Goal: Task Accomplishment & Management: Complete application form

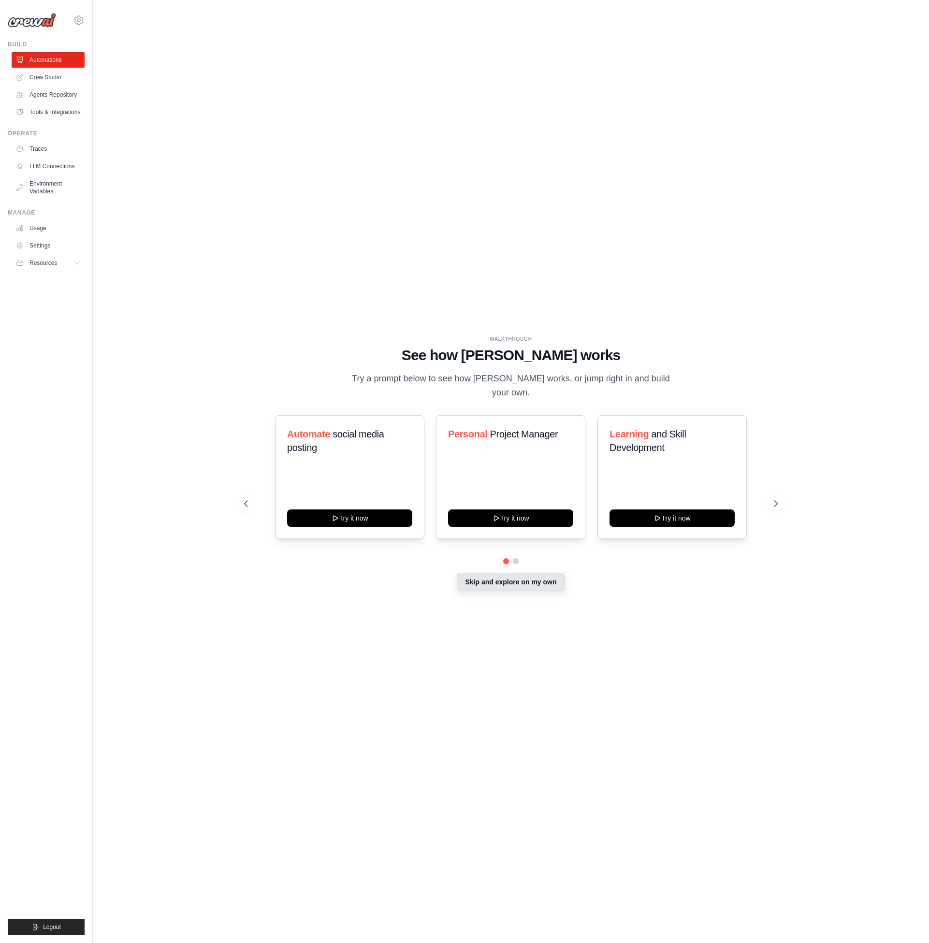
click at [541, 576] on button "Skip and explore on my own" at bounding box center [511, 582] width 108 height 18
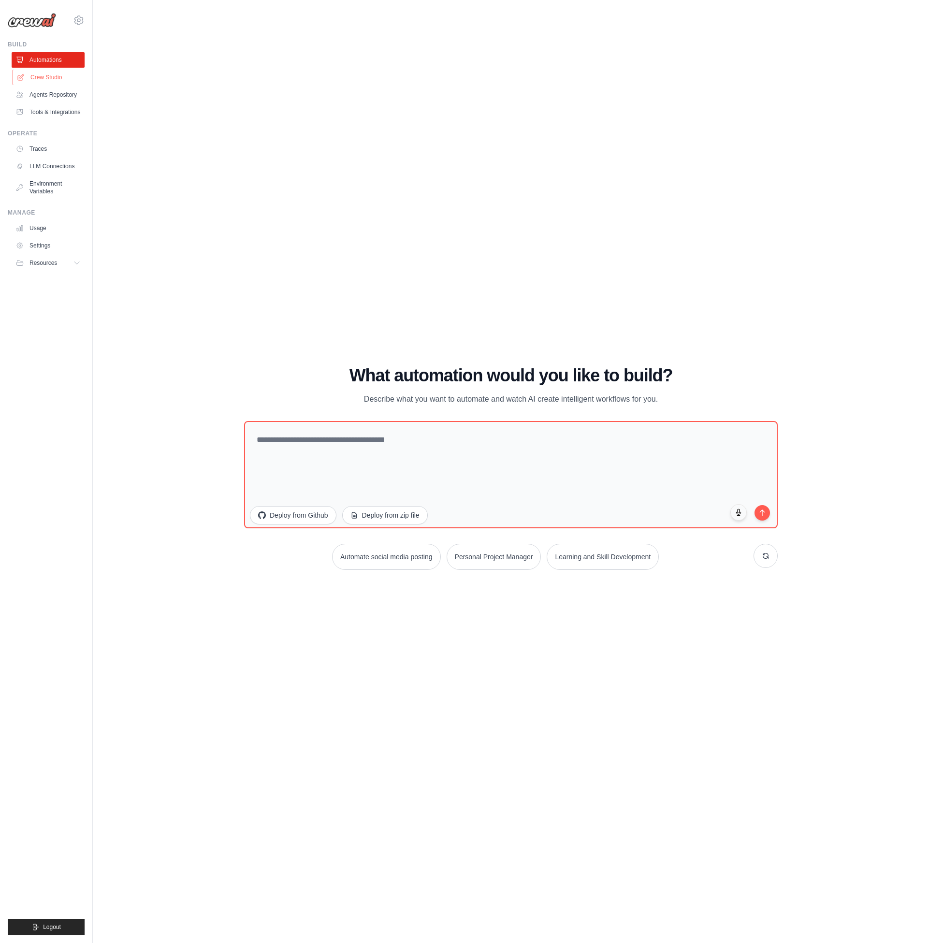
click at [59, 81] on link "Crew Studio" at bounding box center [49, 77] width 73 height 15
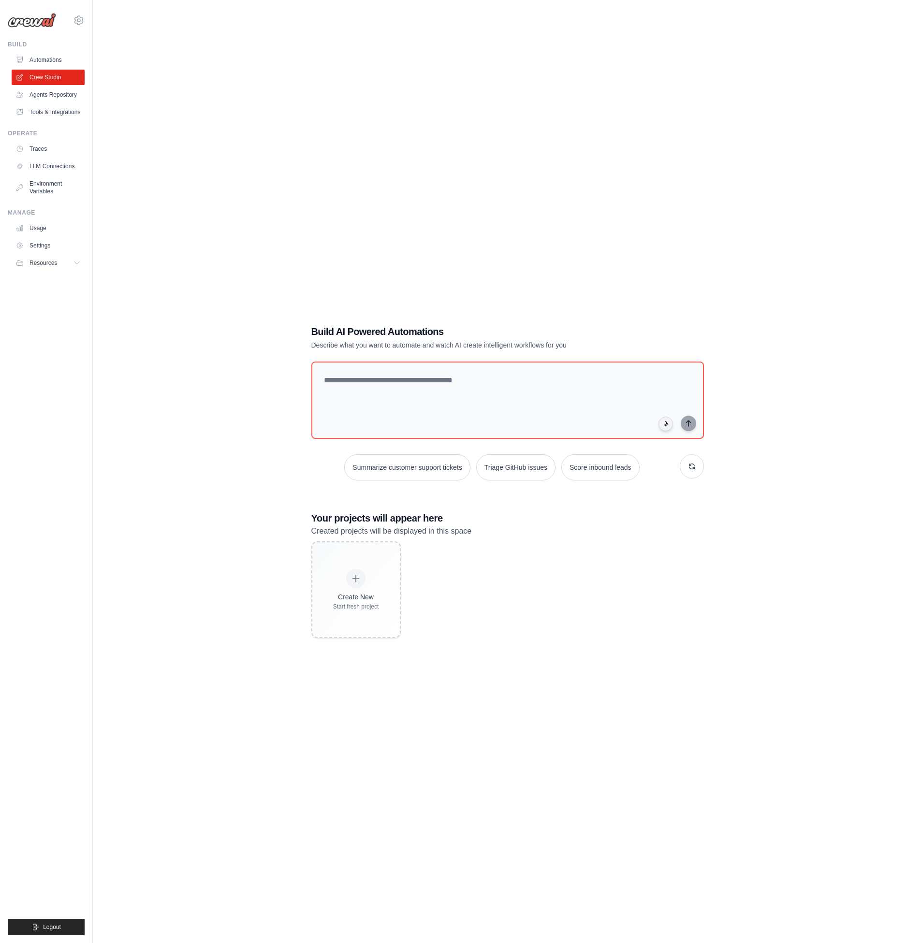
click at [63, 96] on link "Agents Repository" at bounding box center [48, 94] width 73 height 15
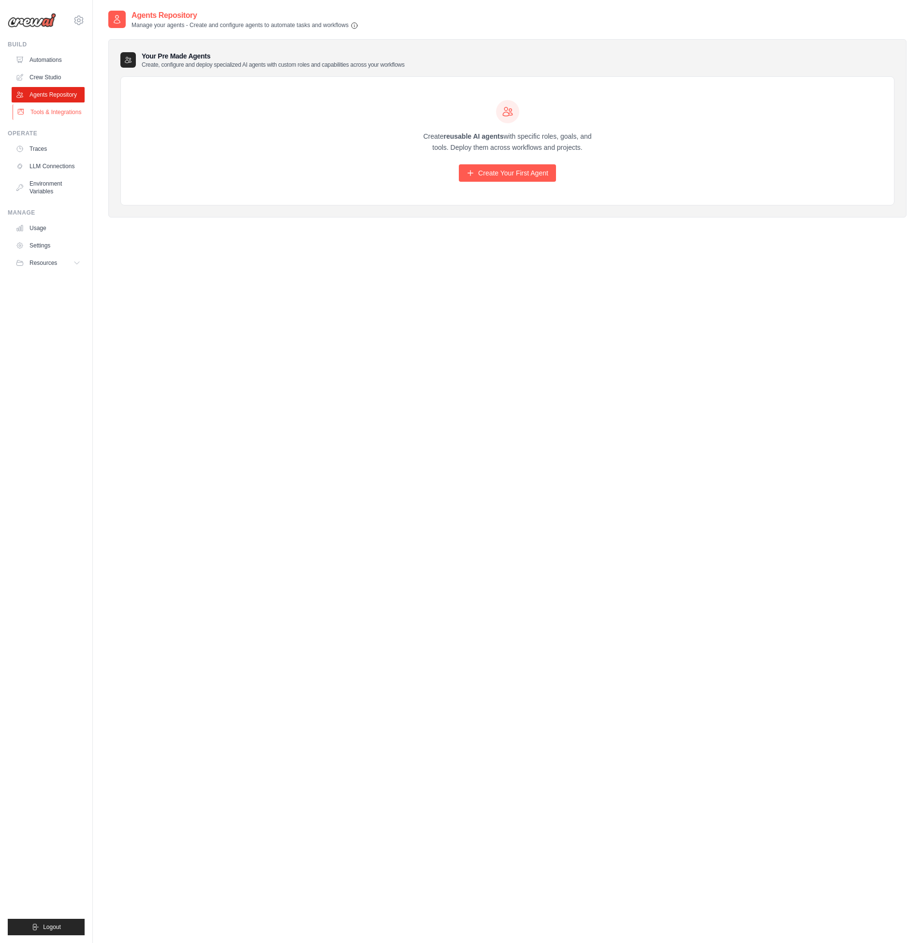
click at [58, 116] on link "Tools & Integrations" at bounding box center [49, 111] width 73 height 15
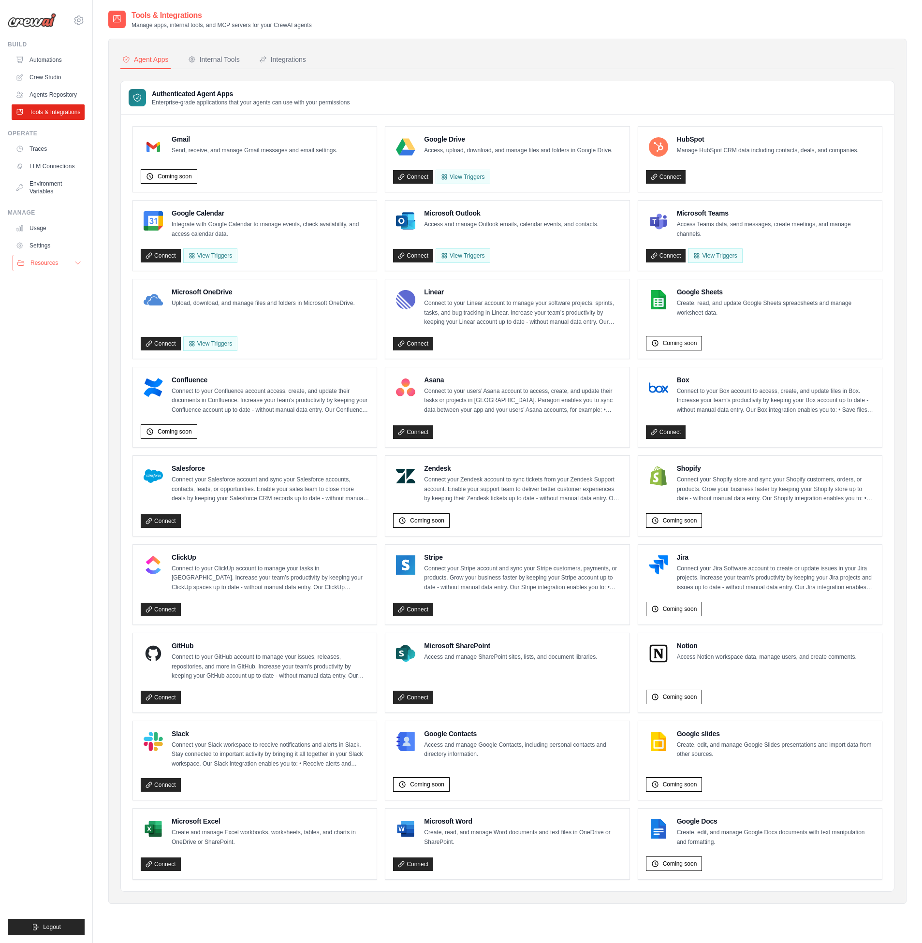
click at [40, 255] on button "Resources" at bounding box center [49, 262] width 73 height 15
click at [41, 296] on span "GitHub" at bounding box center [43, 295] width 18 height 8
click at [44, 57] on link "Automations" at bounding box center [49, 59] width 73 height 15
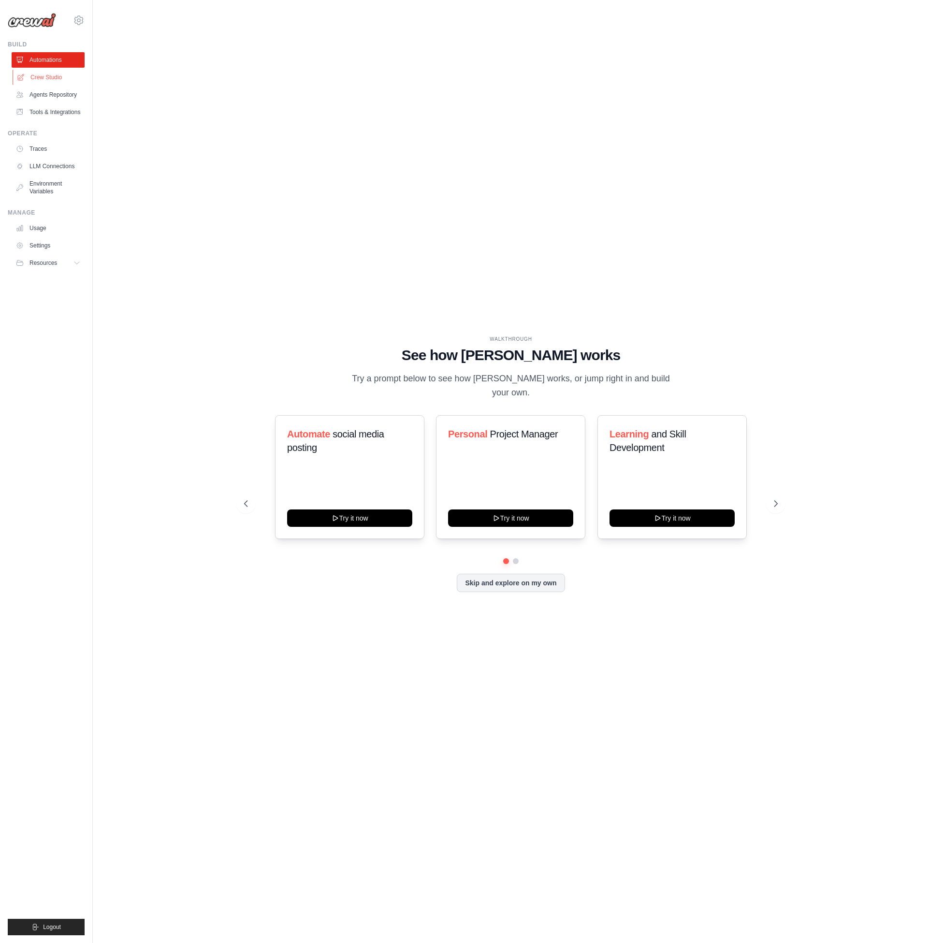
click at [66, 70] on link "Crew Studio" at bounding box center [49, 77] width 73 height 15
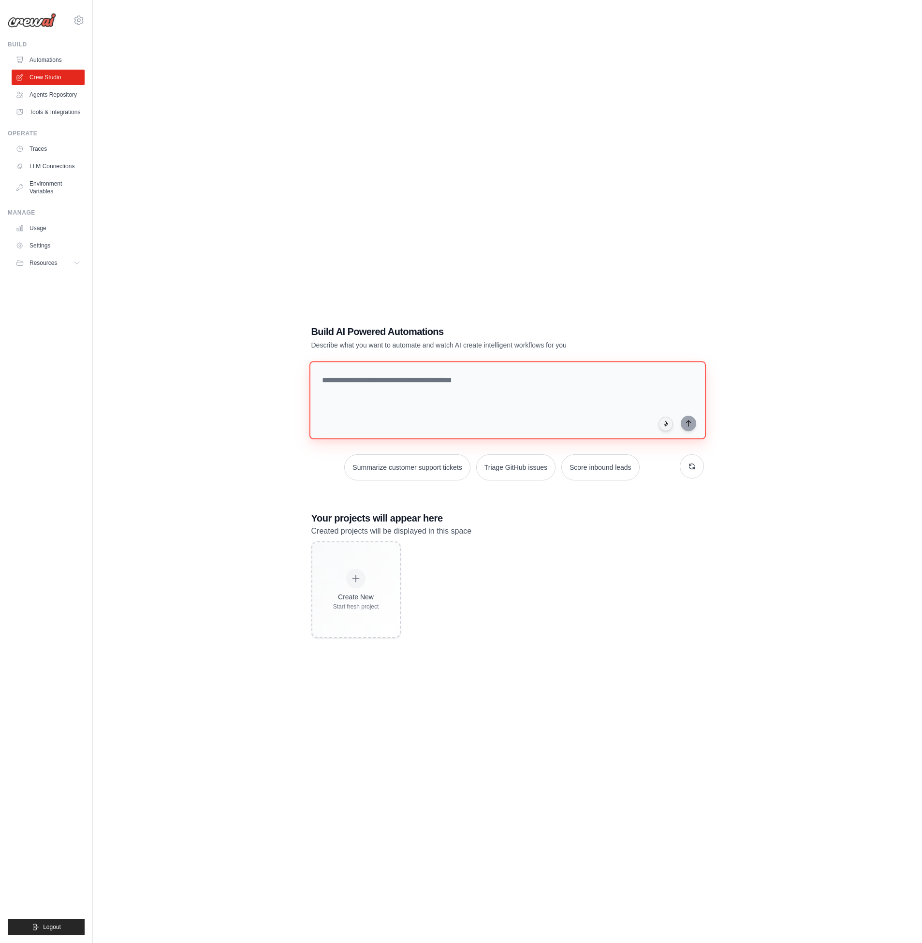
click at [449, 378] on textarea at bounding box center [507, 400] width 396 height 78
click at [48, 94] on link "Agents Repository" at bounding box center [49, 94] width 73 height 15
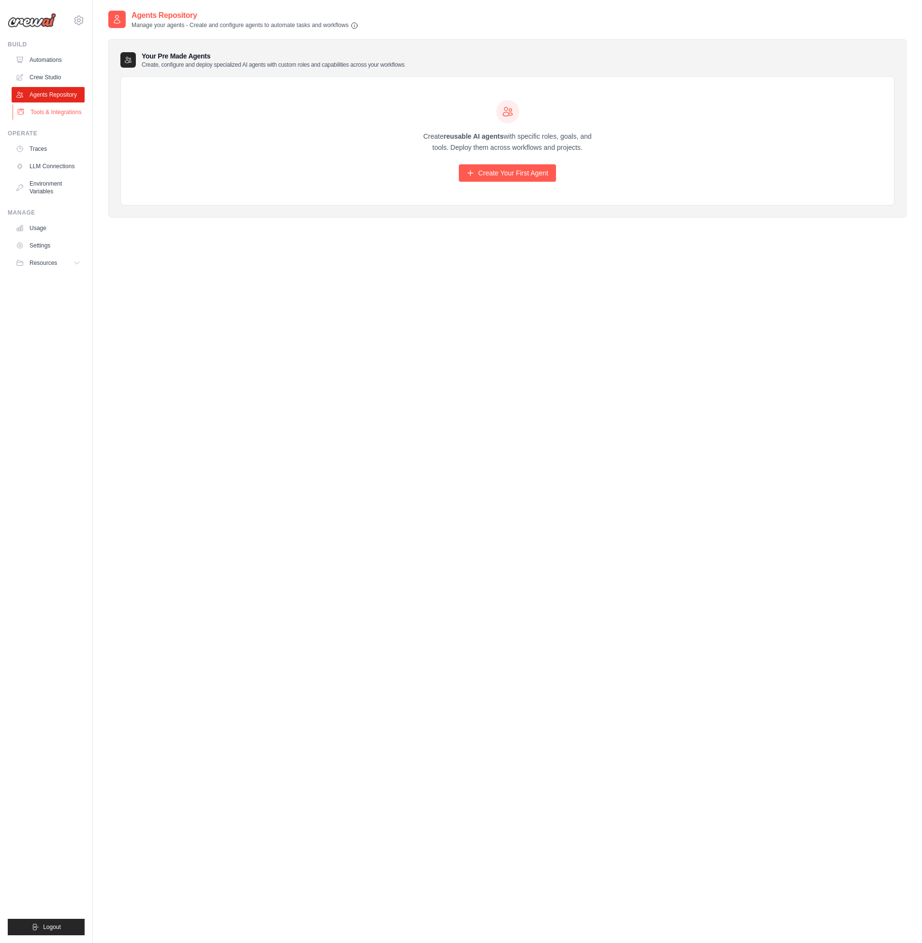
click at [58, 117] on link "Tools & Integrations" at bounding box center [49, 111] width 73 height 15
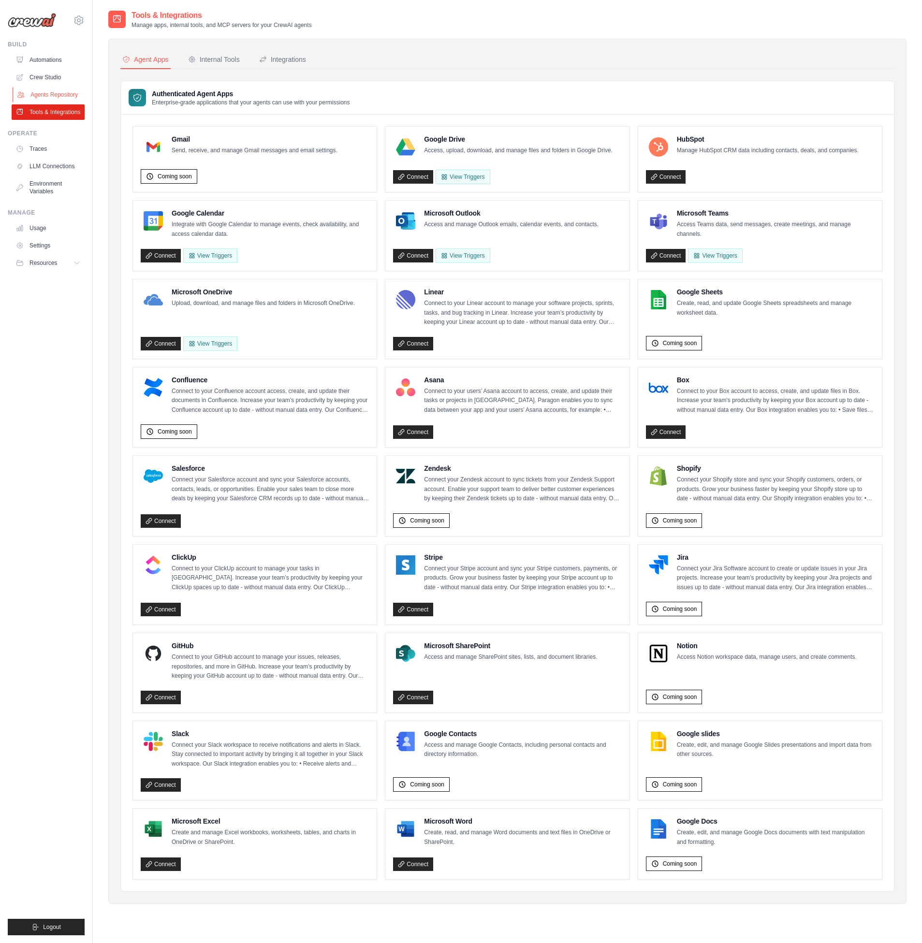
click at [53, 98] on link "Agents Repository" at bounding box center [49, 94] width 73 height 15
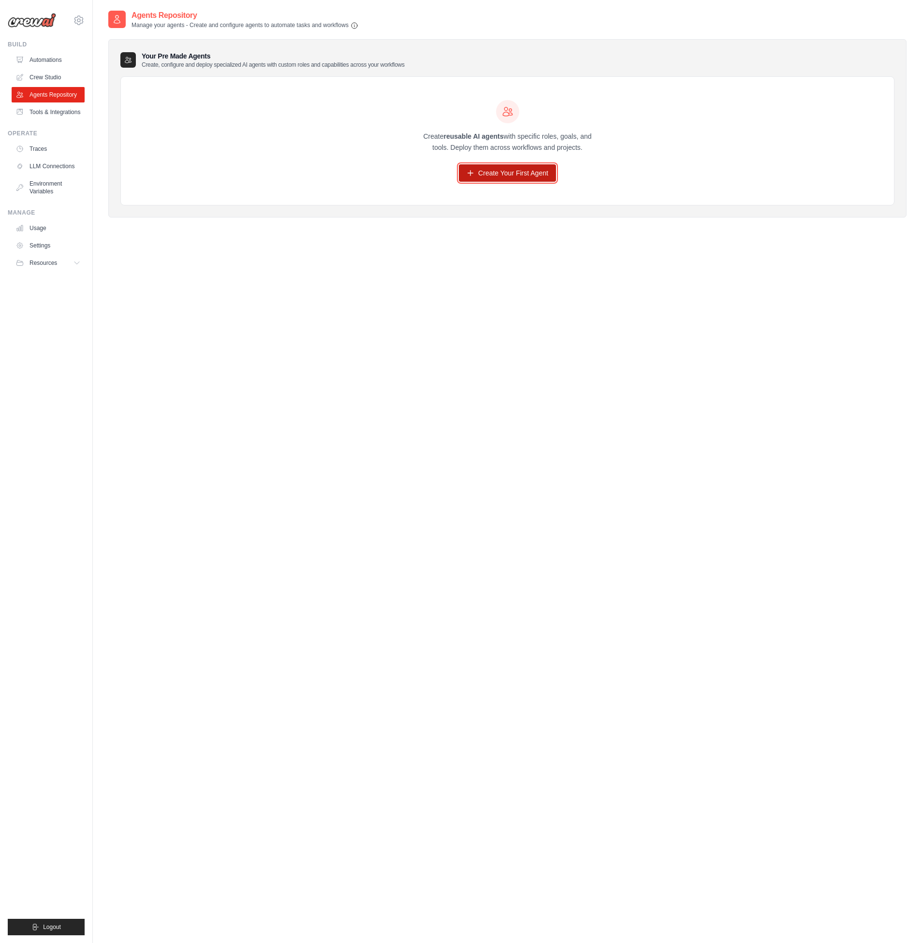
click at [511, 176] on link "Create Your First Agent" at bounding box center [507, 172] width 97 height 17
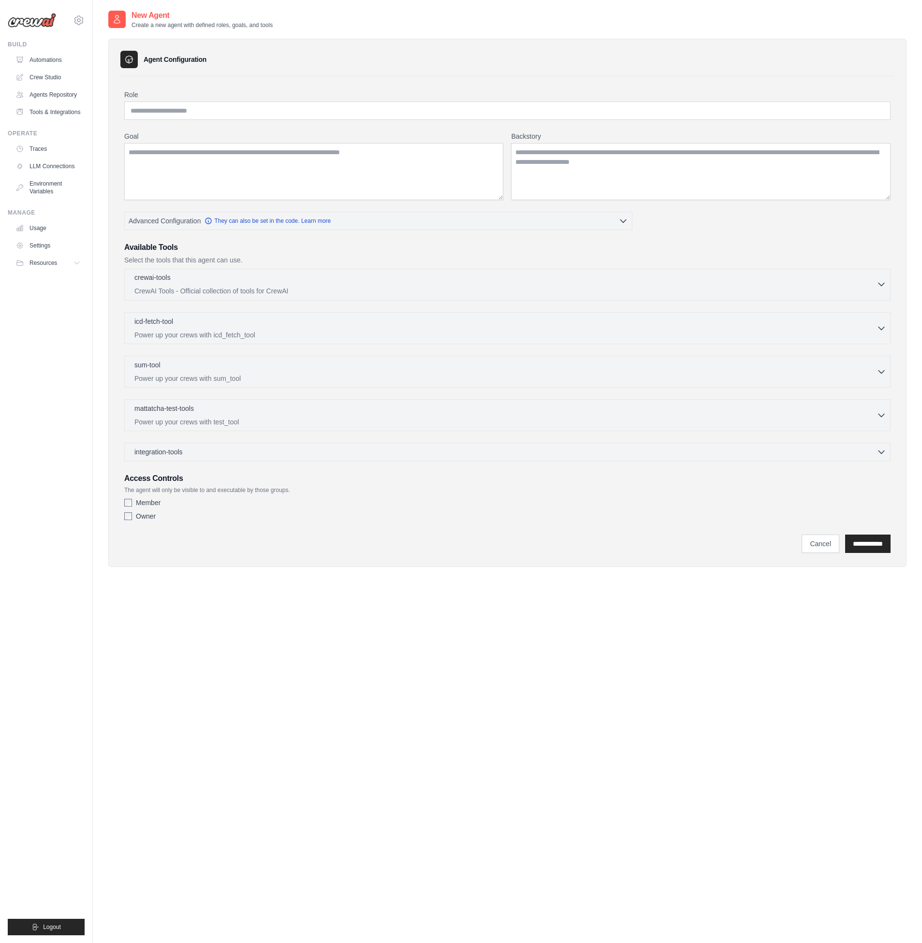
click at [235, 274] on div "crewai-tools 0 selected" at bounding box center [505, 279] width 742 height 12
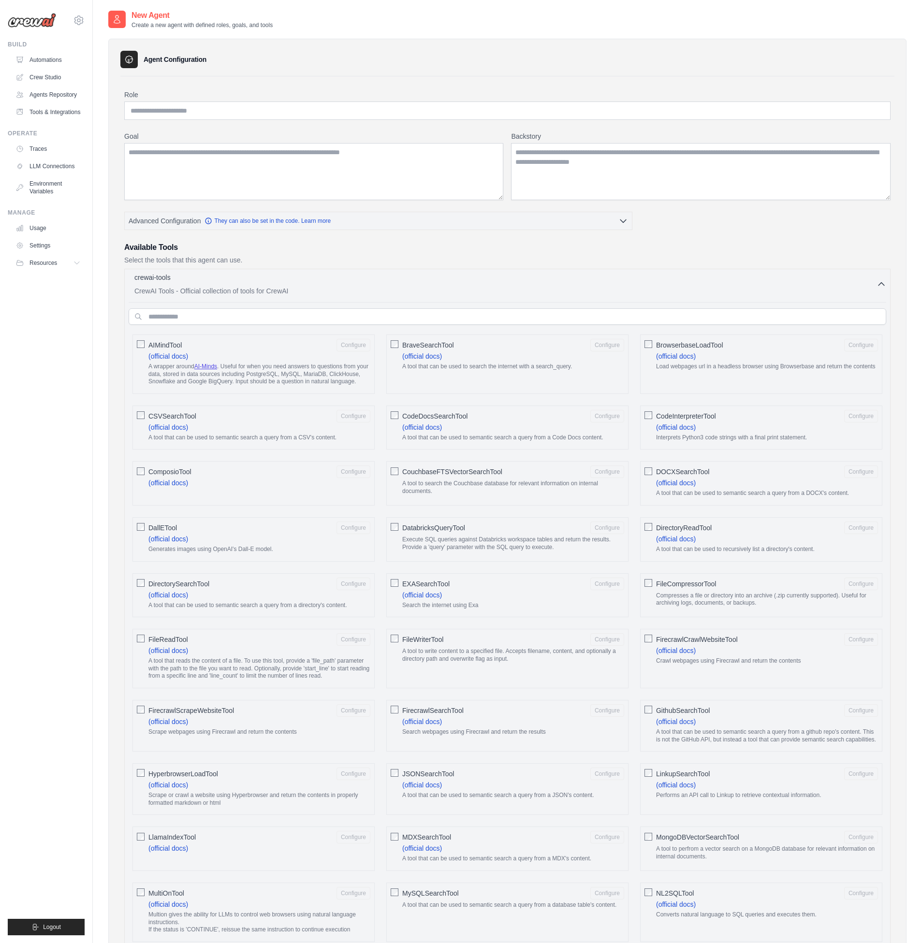
click at [235, 274] on div "crewai-tools 0 selected" at bounding box center [505, 279] width 742 height 12
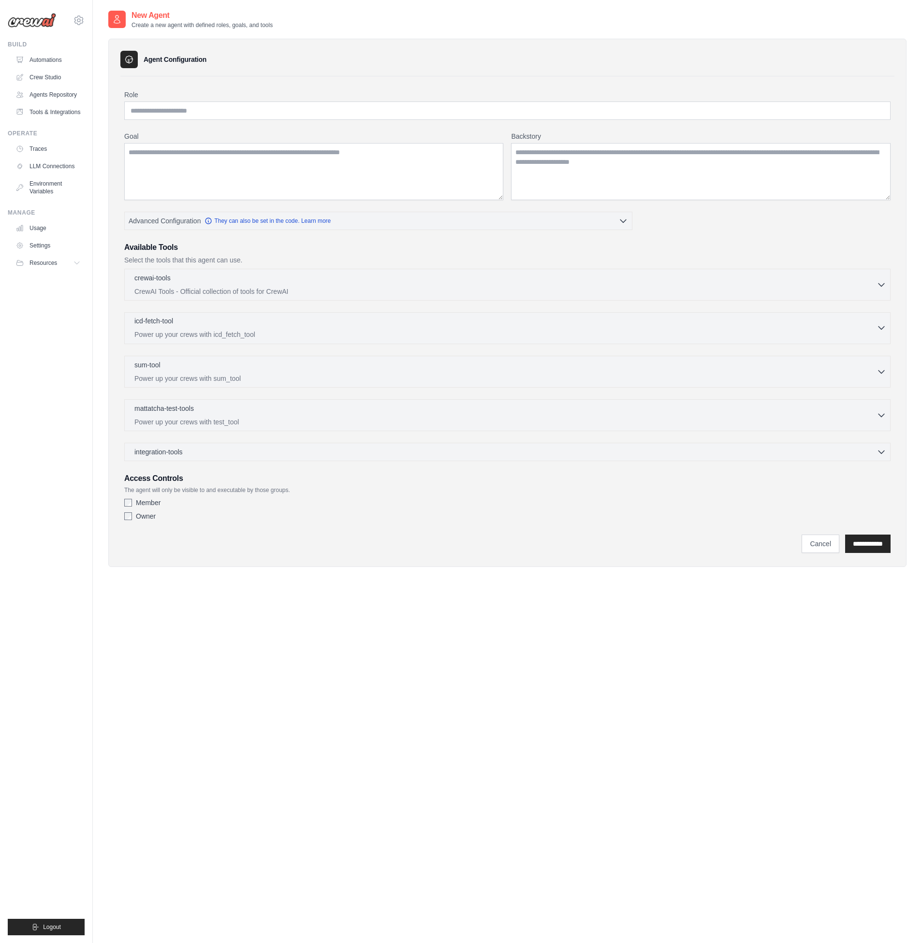
click at [204, 324] on div "icd-fetch-tool 0 selected" at bounding box center [505, 322] width 742 height 12
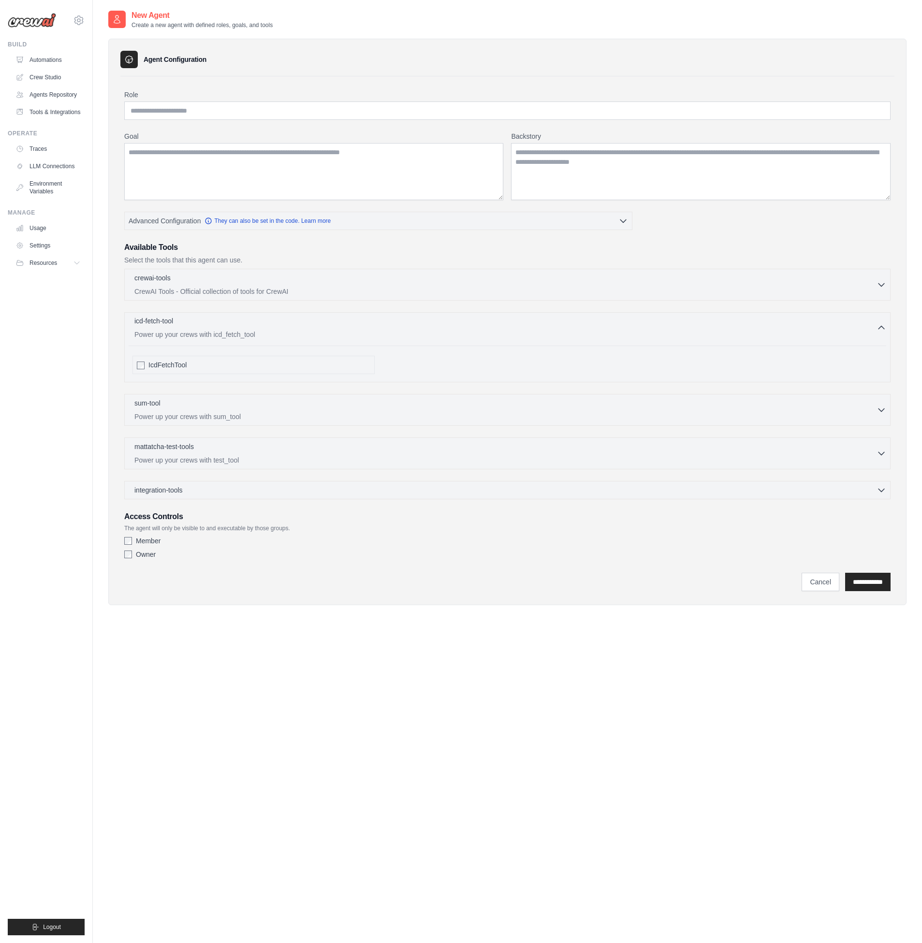
click at [204, 324] on div "icd-fetch-tool 0 selected" at bounding box center [505, 322] width 742 height 12
